Goal: Task Accomplishment & Management: Manage account settings

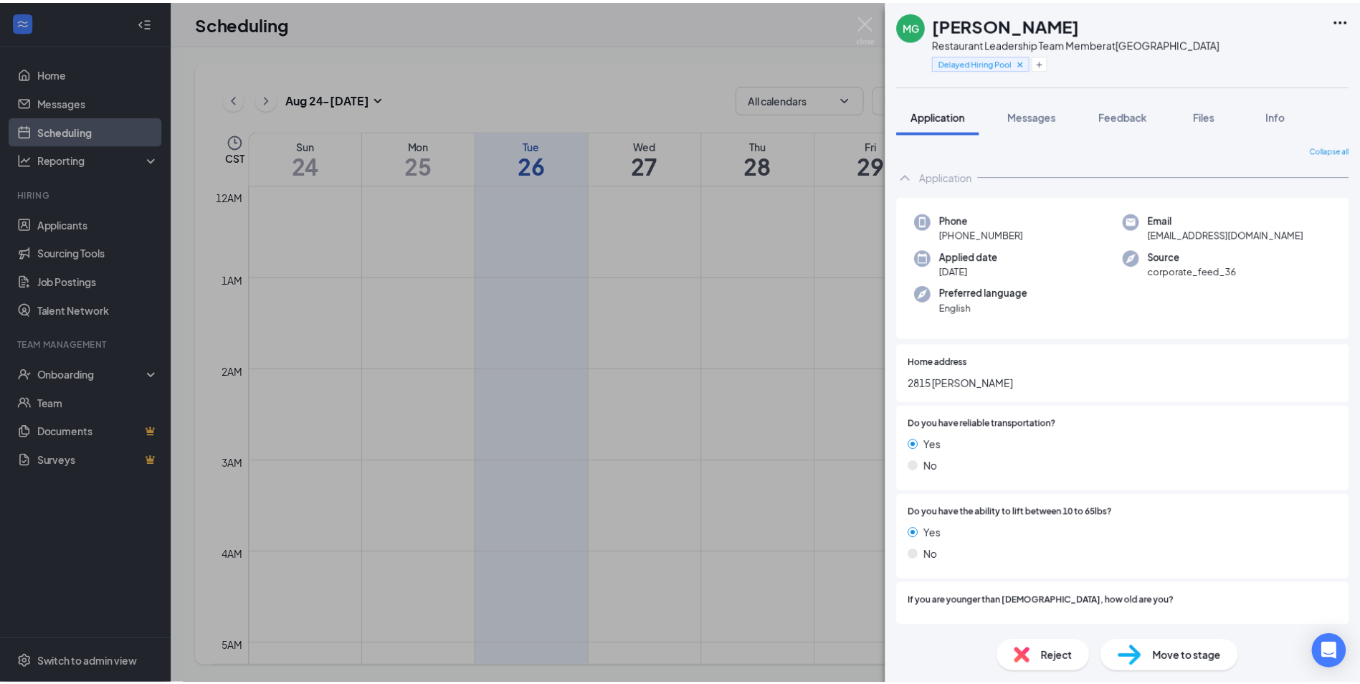
scroll to position [3729, 0]
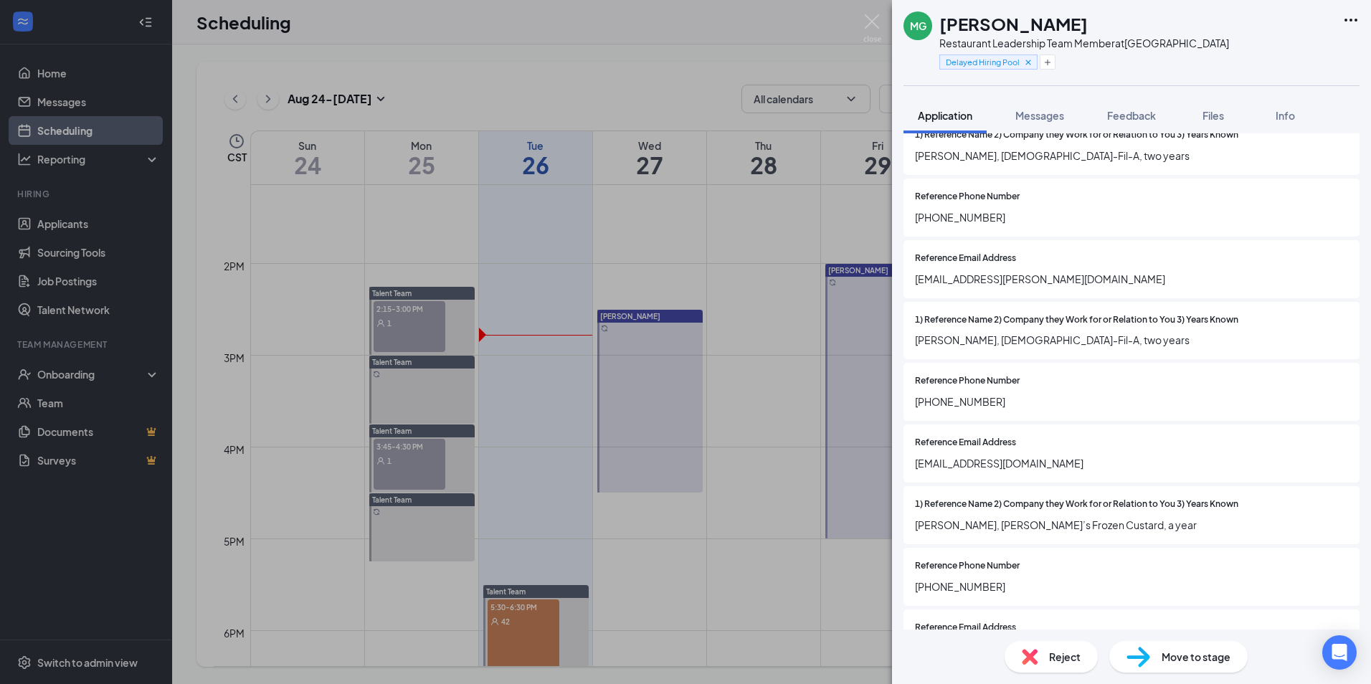
click at [136, 156] on div "MG [PERSON_NAME] Restaurant Leadership Team Member at [GEOGRAPHIC_DATA] Delayed…" at bounding box center [685, 342] width 1371 height 684
click at [110, 221] on link "Applicants" at bounding box center [98, 223] width 123 height 29
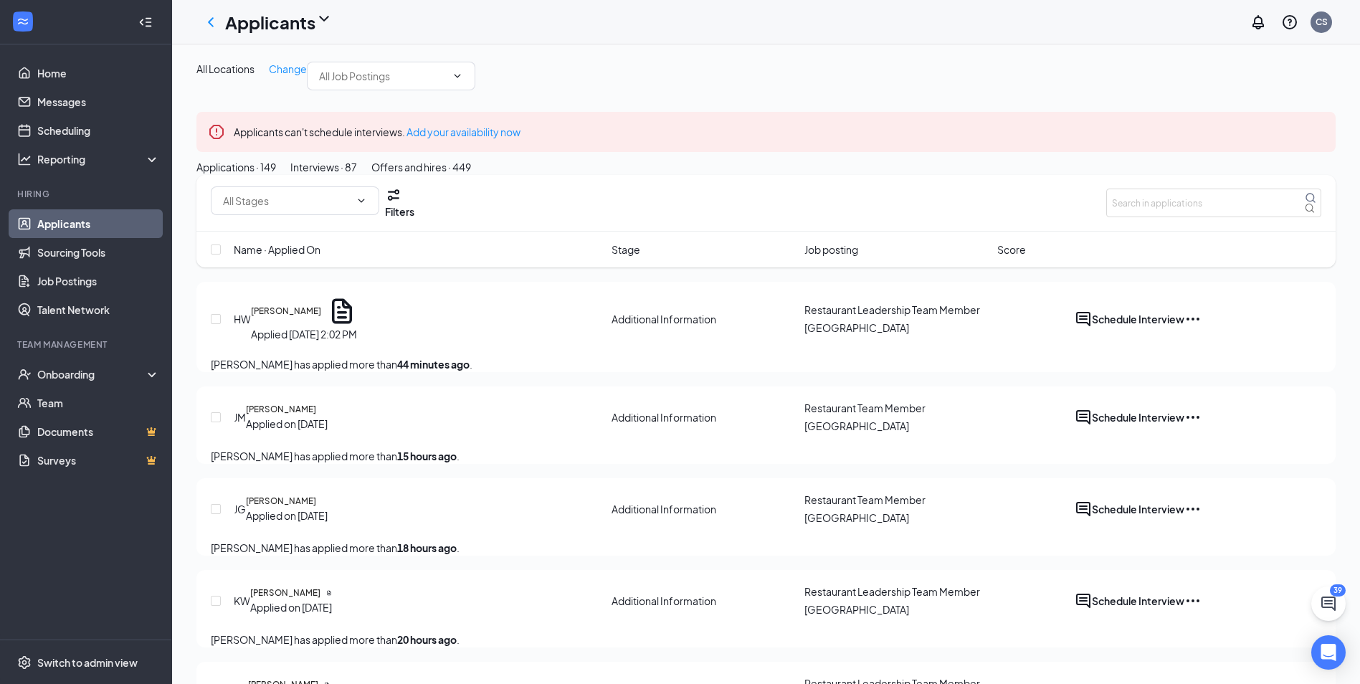
click at [471, 175] on button "Offers and hires · 449" at bounding box center [421, 167] width 100 height 16
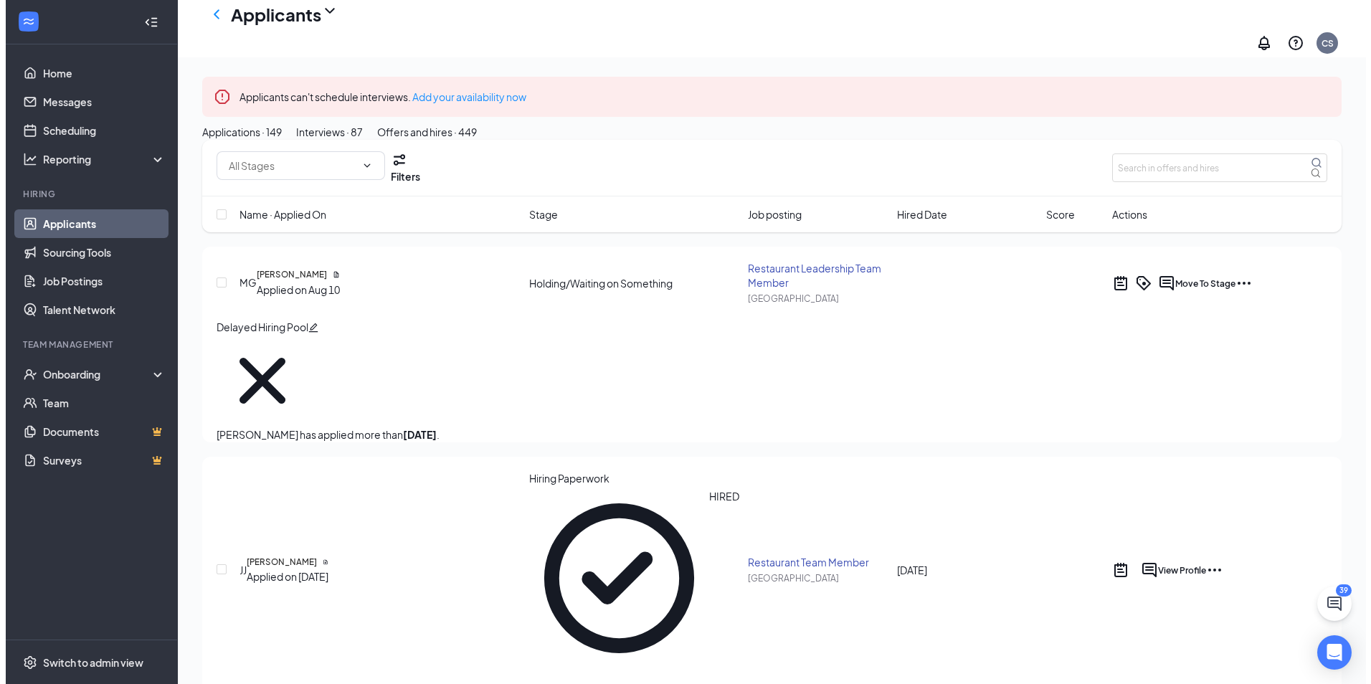
scroll to position [72, 0]
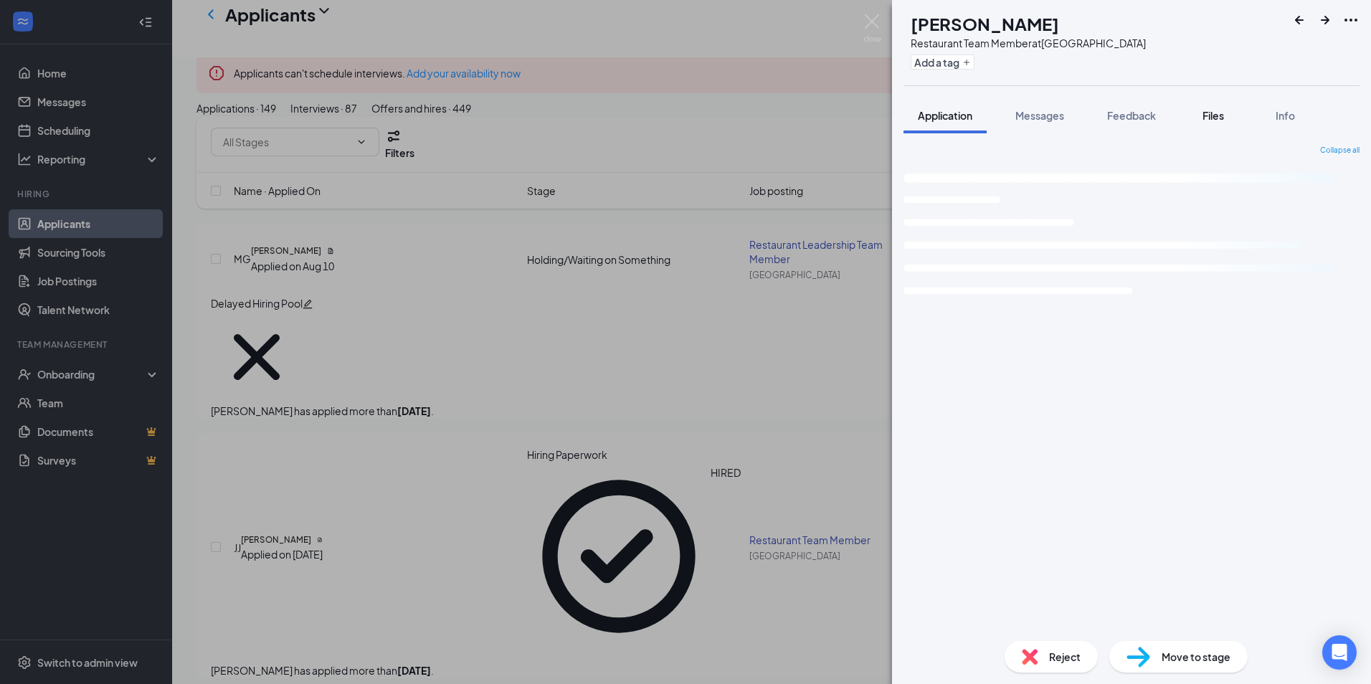
click at [1222, 114] on span "Files" at bounding box center [1214, 115] width 22 height 13
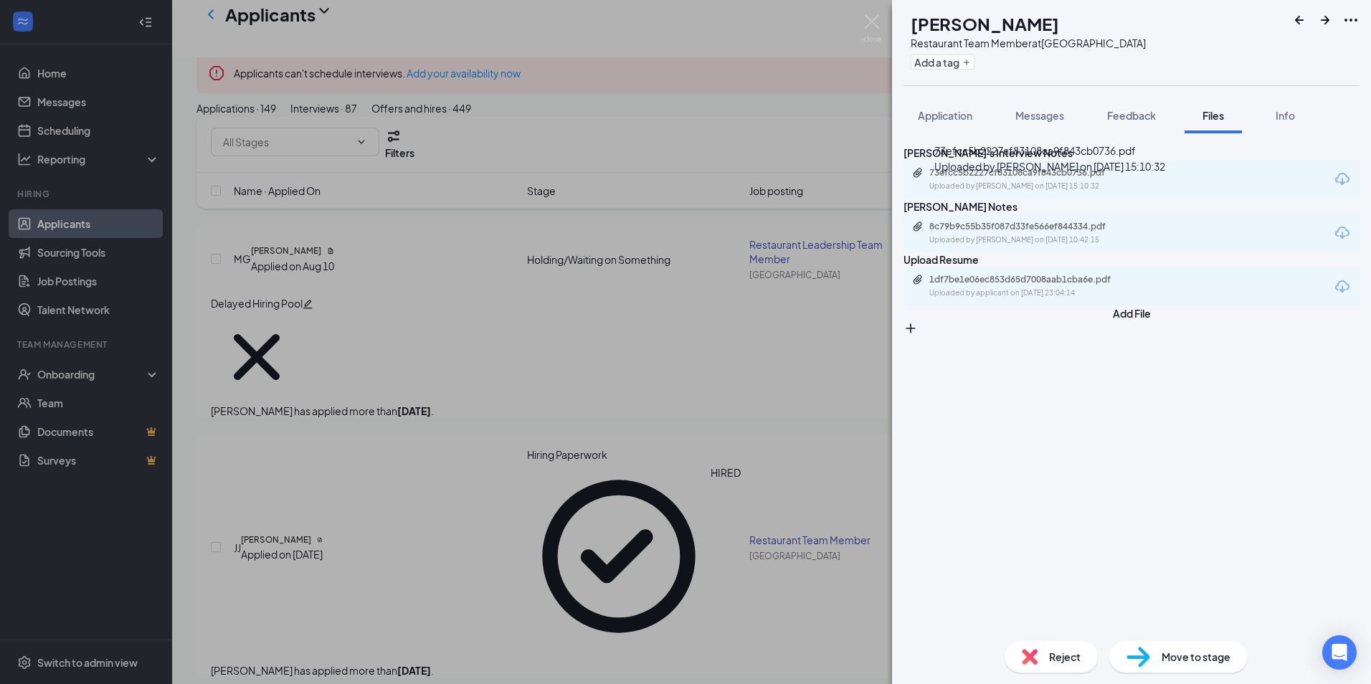
click at [1046, 179] on div "73efcc5b2227cf83108ca9f843cb0736.pdf" at bounding box center [1029, 172] width 201 height 11
